Goal: Task Accomplishment & Management: Use online tool/utility

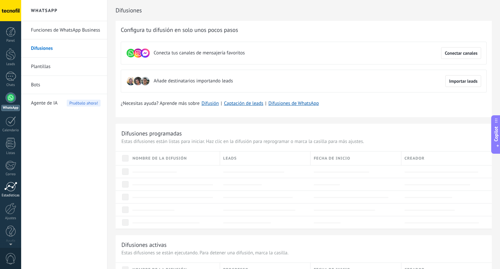
click at [7, 197] on div "Estadísticas" at bounding box center [10, 195] width 19 height 4
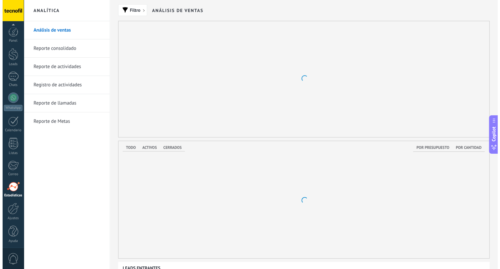
scroll to position [2, 0]
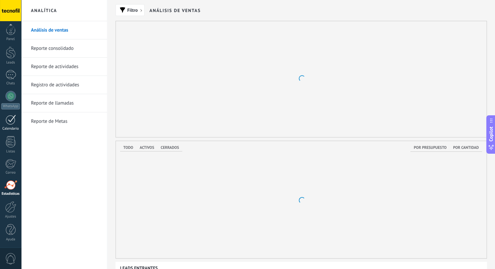
click at [15, 115] on div at bounding box center [11, 120] width 10 height 10
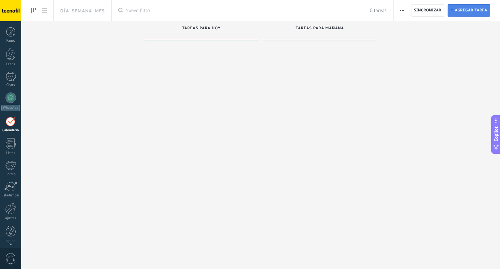
click at [454, 16] on button "Tarea Agregar tarea" at bounding box center [468, 10] width 43 height 12
click at [463, 8] on span "Agregar tarea" at bounding box center [471, 11] width 33 height 12
click at [460, 11] on span "Agregar tarea" at bounding box center [471, 11] width 33 height 12
click at [8, 78] on div at bounding box center [11, 76] width 10 height 9
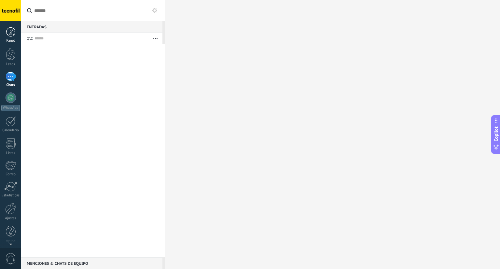
click at [10, 39] on div "Panel" at bounding box center [10, 41] width 19 height 4
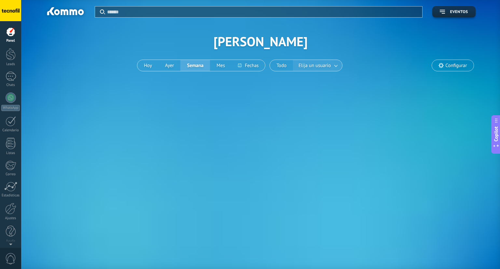
click at [308, 64] on span "Elija un usuario" at bounding box center [314, 65] width 35 height 9
click at [298, 69] on span "Elija un usuario" at bounding box center [314, 65] width 35 height 9
click at [10, 78] on div at bounding box center [11, 76] width 10 height 9
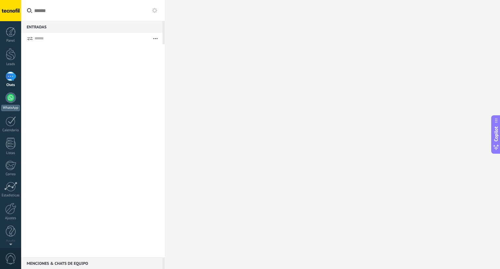
click at [9, 103] on link "WhatsApp" at bounding box center [10, 101] width 21 height 19
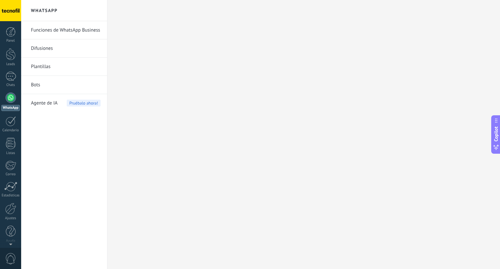
click at [51, 63] on link "Plantillas" at bounding box center [66, 67] width 70 height 18
